Goal: Use online tool/utility: Utilize a website feature to perform a specific function

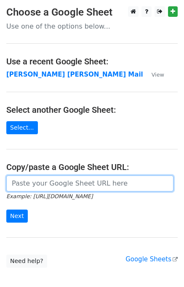
drag, startPoint x: 37, startPoint y: 185, endPoint x: 45, endPoint y: 180, distance: 8.9
click at [37, 185] on input "url" at bounding box center [89, 184] width 167 height 16
type input "https://docs.google.com/spreadsheets/d/1zUKhxjrhozHMhydIMYEveZTpRvy8Oh7onxeYEfa…"
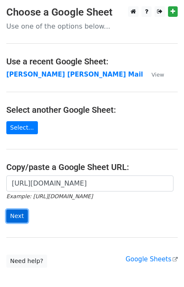
click at [16, 217] on input "Next" at bounding box center [16, 216] width 21 height 13
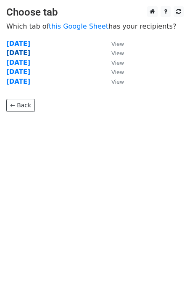
click at [17, 54] on strong "[DATE]" at bounding box center [18, 53] width 24 height 8
